Goal: Information Seeking & Learning: Learn about a topic

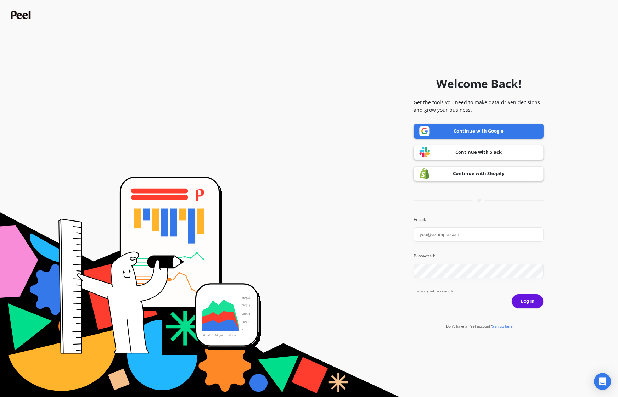
click at [471, 129] on link "Continue with Google" at bounding box center [478, 131] width 130 height 15
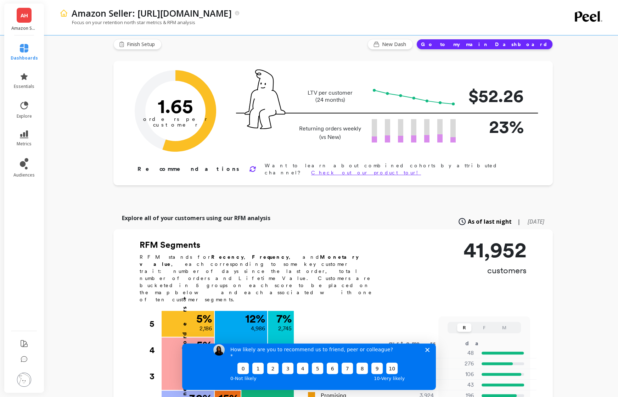
scroll to position [11, 0]
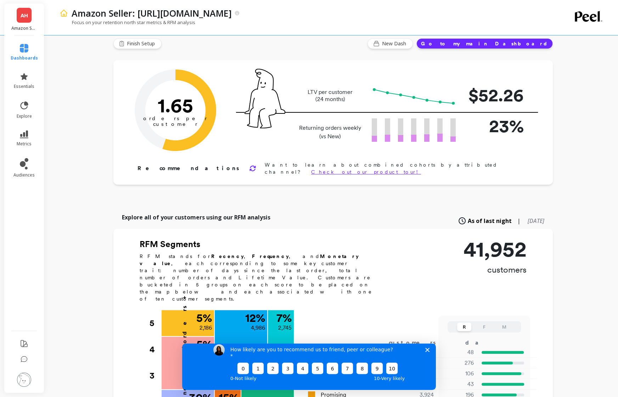
click at [18, 19] on link "AH" at bounding box center [24, 15] width 15 height 15
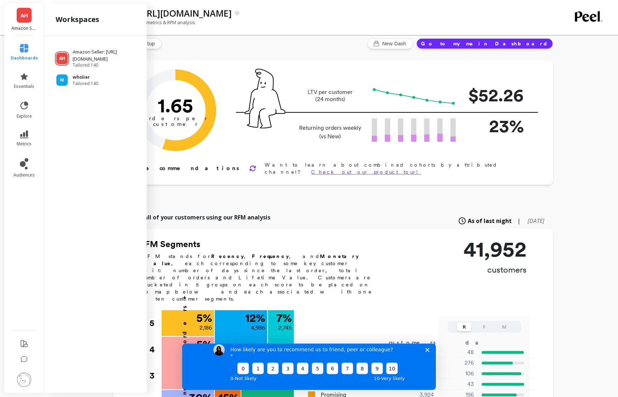
click at [60, 83] on span "W" at bounding box center [62, 80] width 4 height 6
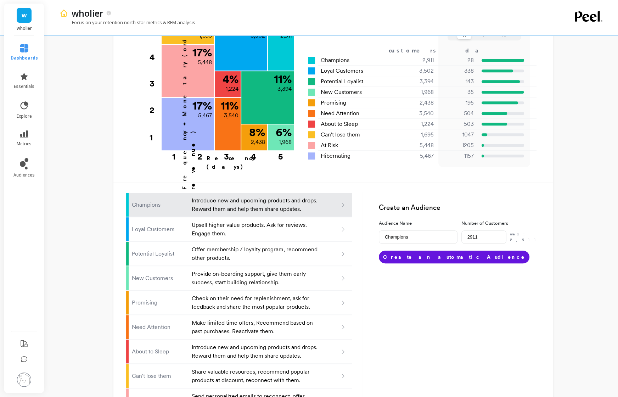
scroll to position [332, 0]
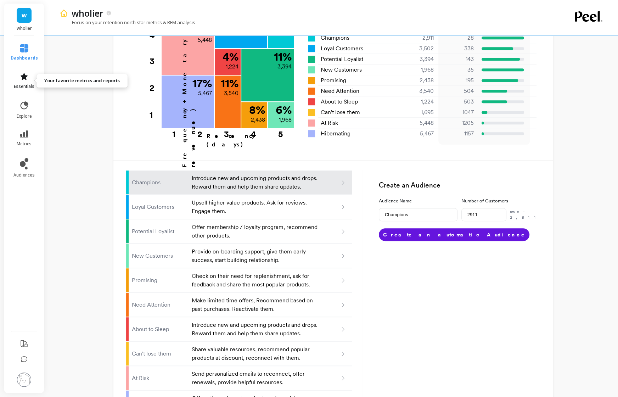
click at [24, 78] on icon at bounding box center [24, 76] width 7 height 7
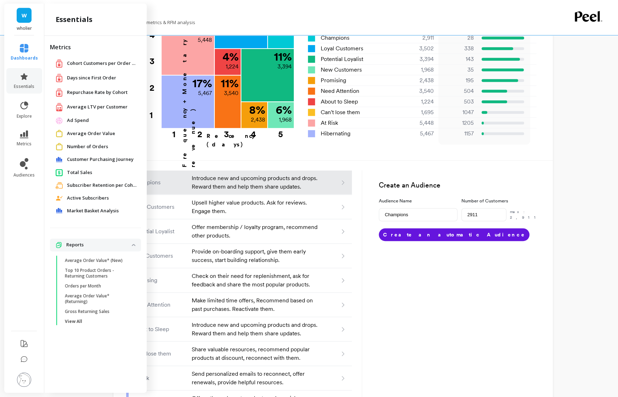
click at [81, 109] on span "Average LTV per Customer" at bounding box center [97, 106] width 61 height 7
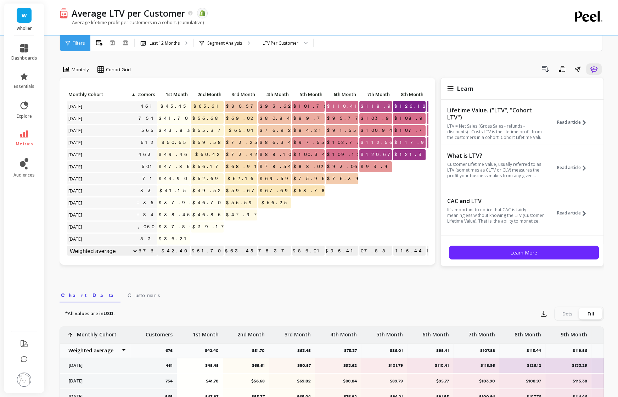
scroll to position [0, 27]
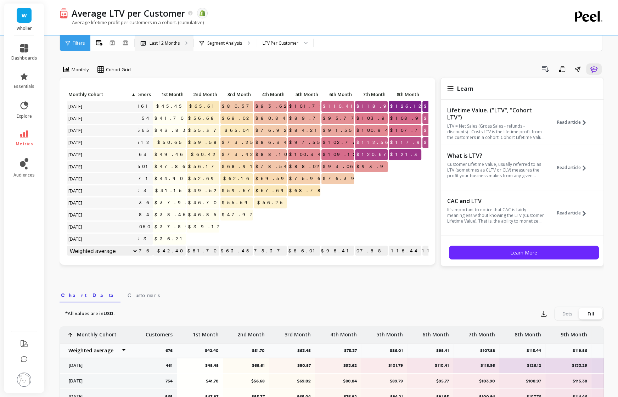
click at [150, 43] on p "Last 12 Months" at bounding box center [164, 43] width 30 height 6
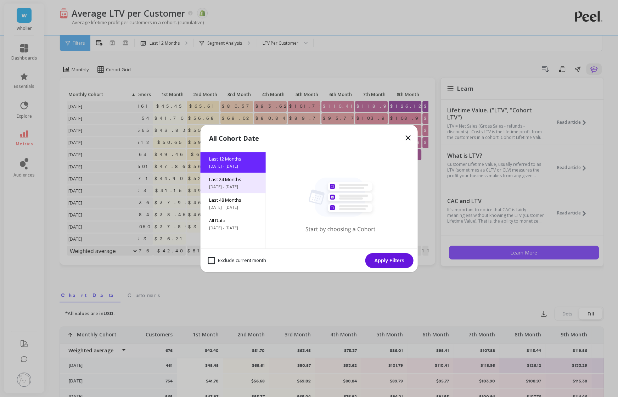
click at [233, 178] on span "Last 24 Months" at bounding box center [233, 179] width 48 height 6
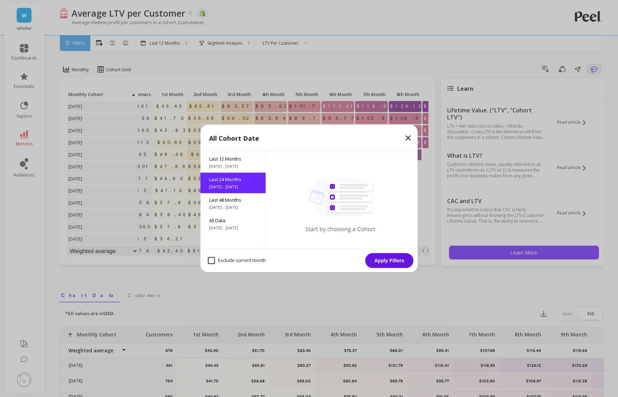
click at [384, 259] on button "Apply Filters" at bounding box center [389, 260] width 48 height 15
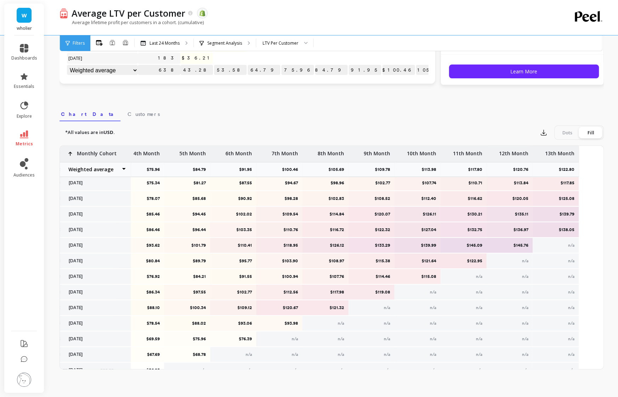
scroll to position [126, 0]
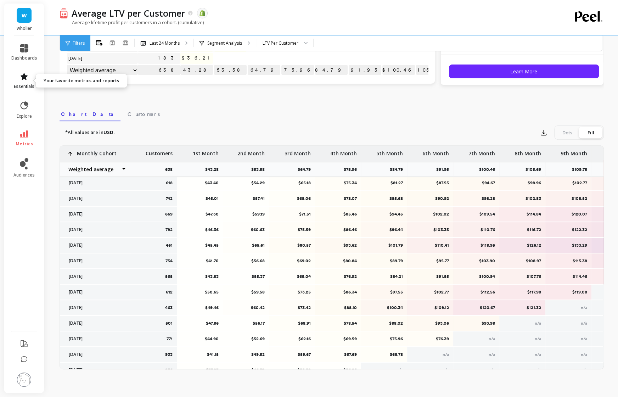
click at [22, 78] on icon at bounding box center [24, 76] width 7 height 7
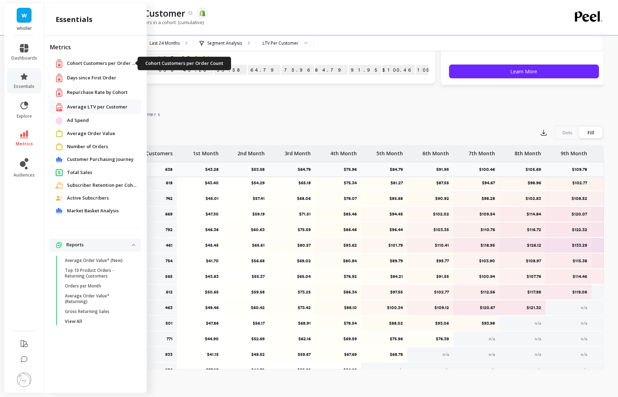
click at [86, 62] on span "Cohort Customers per Order Count" at bounding box center [102, 63] width 71 height 7
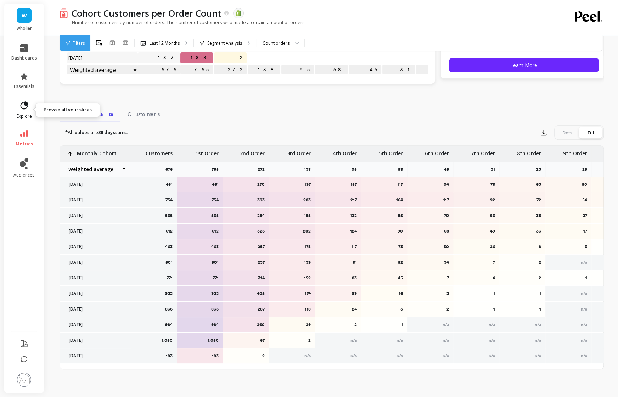
click at [22, 109] on icon at bounding box center [24, 106] width 10 height 10
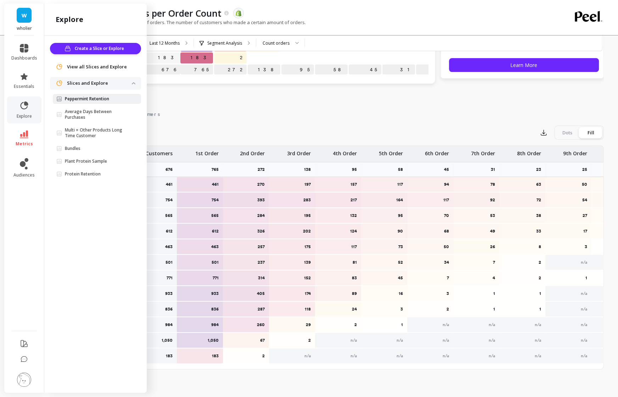
click at [68, 99] on p "Peppermint Retention" at bounding box center [87, 99] width 44 height 6
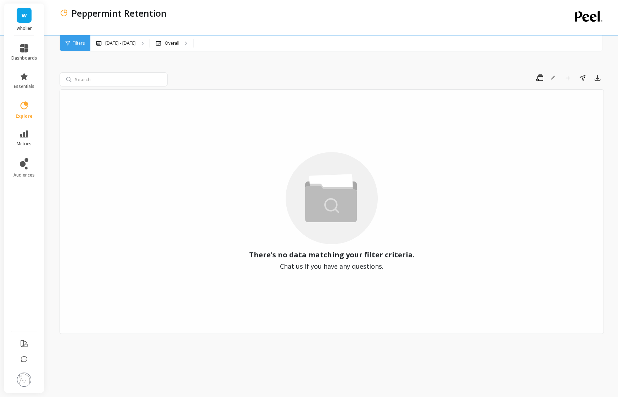
click at [23, 42] on li "dashboards" at bounding box center [24, 52] width 34 height 25
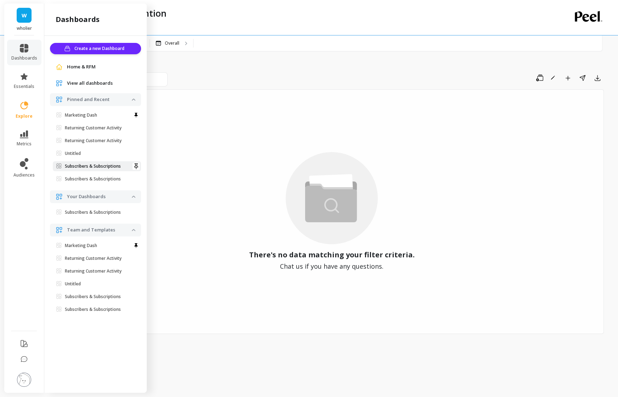
click at [88, 168] on p "Subscribers & Subscriptions" at bounding box center [93, 166] width 56 height 6
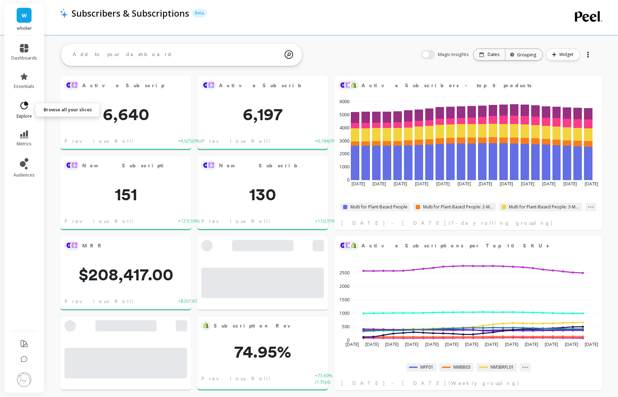
click at [25, 105] on icon at bounding box center [25, 105] width 8 height 8
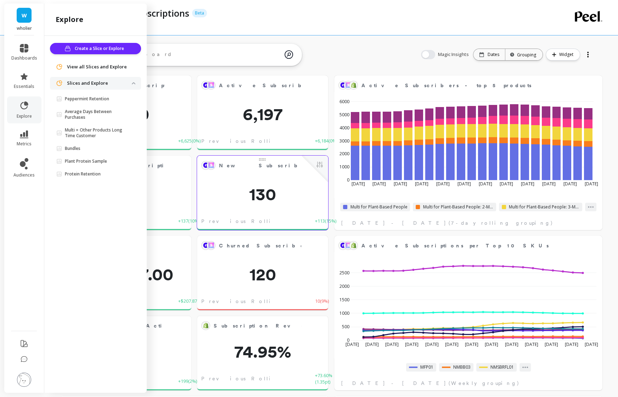
scroll to position [195, 253]
click at [352, 44] on div "New Subscribers Edit Widget & Insights 130 Previous Rolling 7-day +113 ( 15% ) …" at bounding box center [330, 381] width 573 height 681
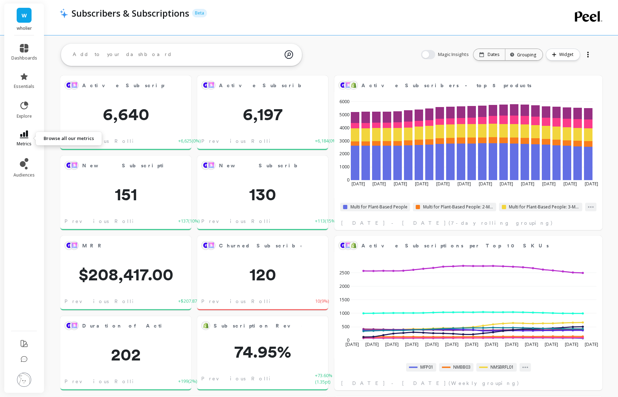
click at [19, 137] on link "metrics" at bounding box center [24, 138] width 26 height 16
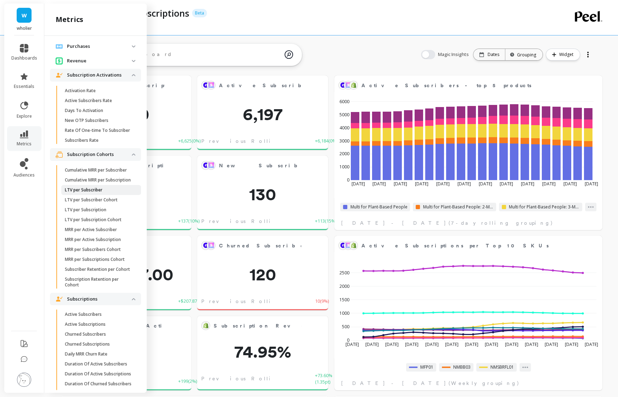
scroll to position [1291, 0]
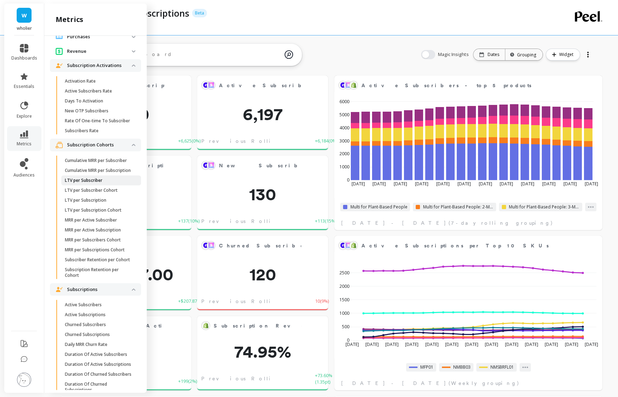
click at [88, 183] on p "LTV per Subscriber" at bounding box center [84, 180] width 38 height 6
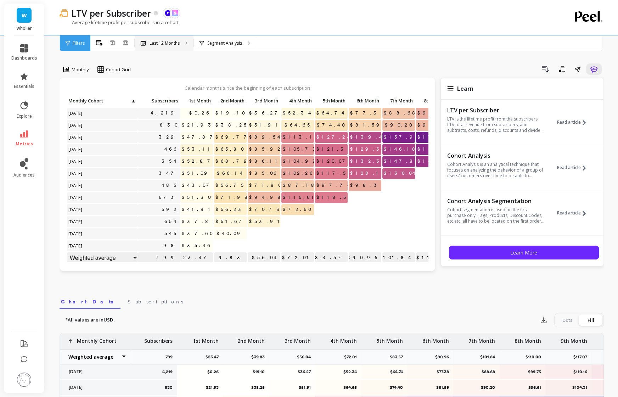
click at [164, 46] on div "Last 12 Months" at bounding box center [164, 43] width 59 height 16
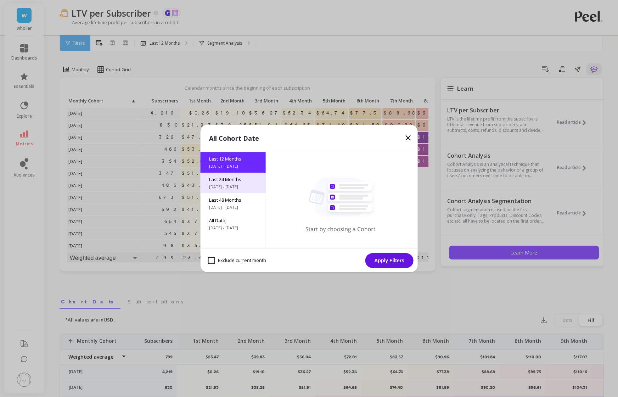
click at [220, 188] on span "[DATE] - [DATE]" at bounding box center [233, 187] width 48 height 6
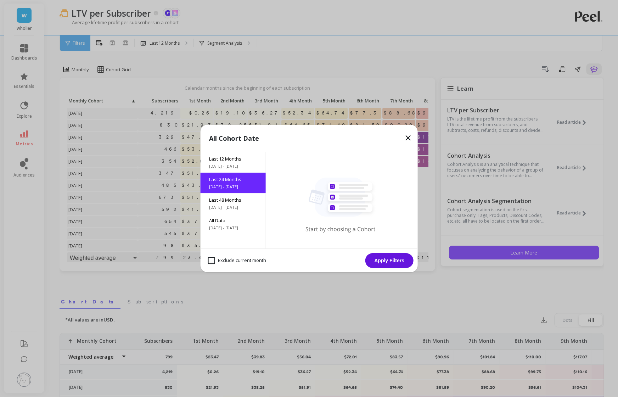
click at [390, 260] on button "Apply Filters" at bounding box center [389, 260] width 48 height 15
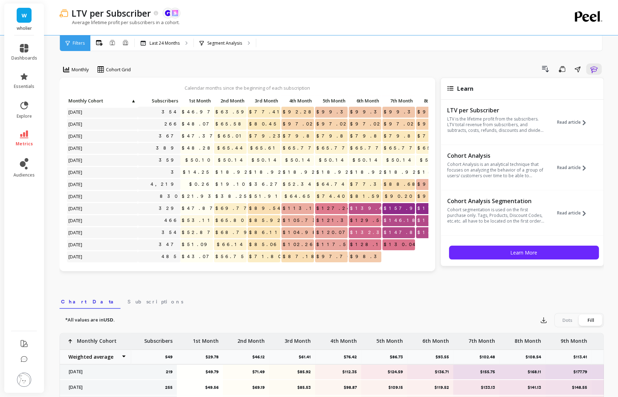
scroll to position [40, 0]
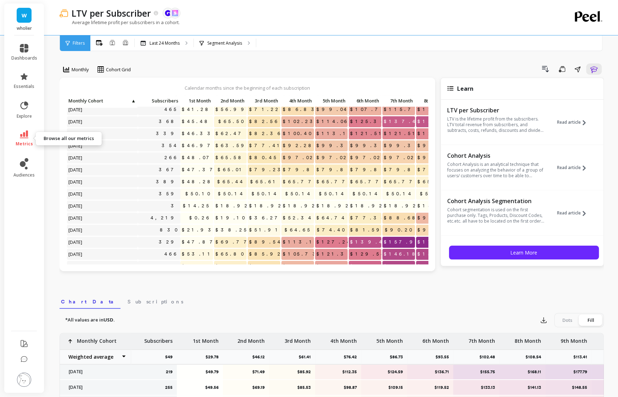
click at [26, 141] on span "metrics" at bounding box center [24, 144] width 17 height 6
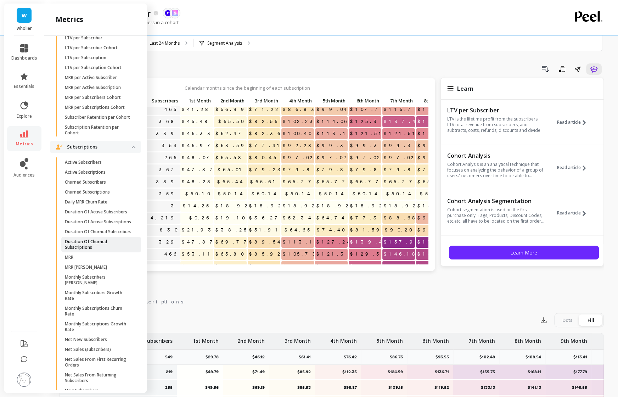
scroll to position [1442, 0]
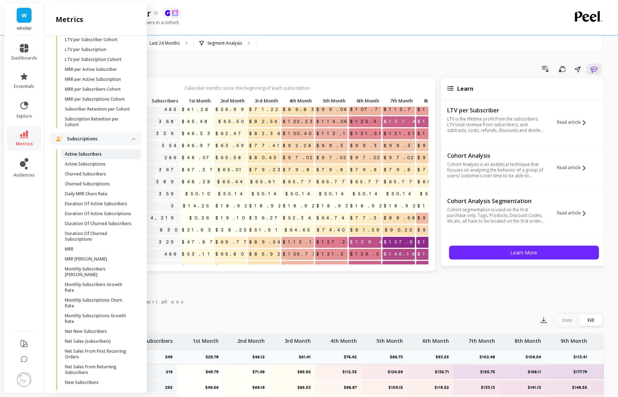
click at [92, 155] on link "Active Subscribers" at bounding box center [101, 154] width 80 height 10
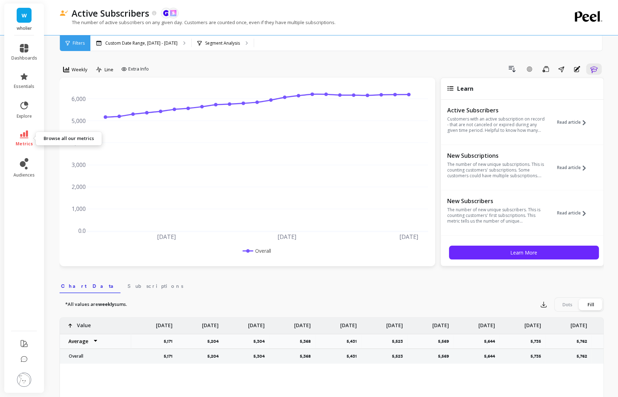
click at [22, 132] on icon at bounding box center [24, 134] width 8 height 8
click at [20, 112] on link "explore" at bounding box center [24, 110] width 26 height 18
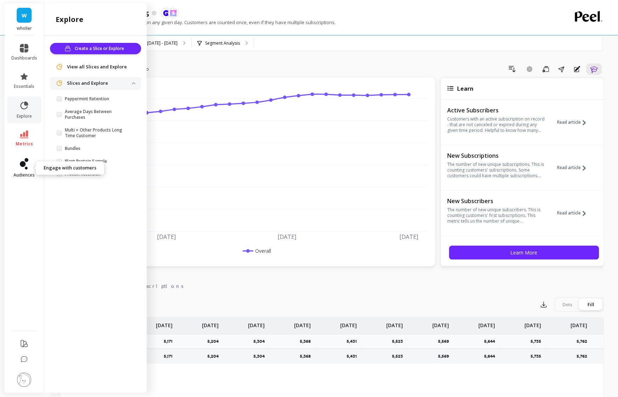
click at [24, 164] on icon at bounding box center [23, 164] width 6 height 6
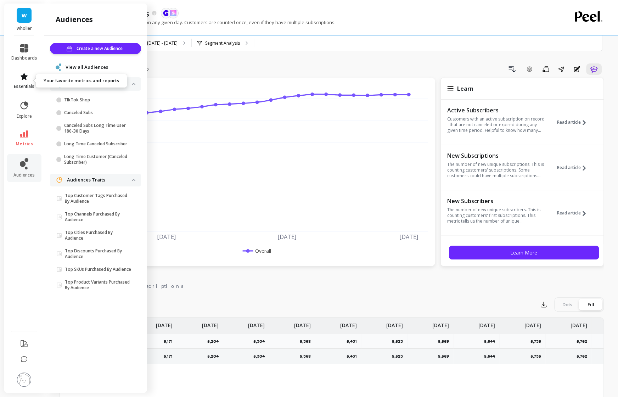
click at [23, 78] on icon at bounding box center [24, 76] width 7 height 7
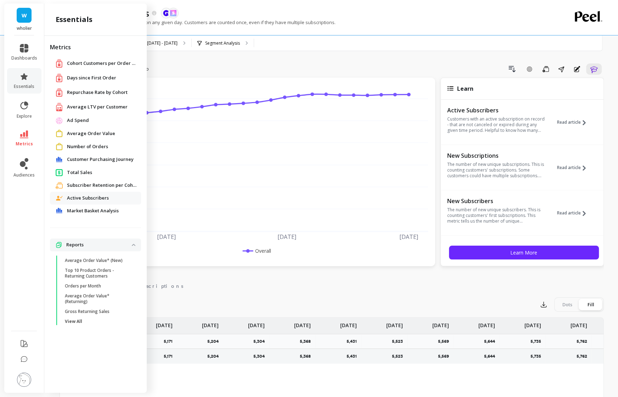
click at [88, 107] on span "Average LTV per Customer" at bounding box center [97, 106] width 61 height 7
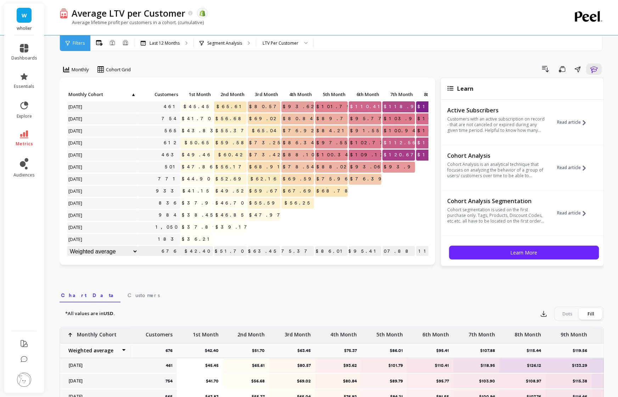
scroll to position [0, 0]
